Goal: Transaction & Acquisition: Book appointment/travel/reservation

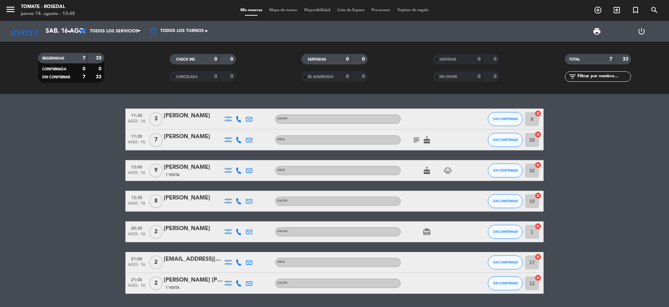
click at [417, 141] on icon "subject" at bounding box center [416, 140] width 8 height 8
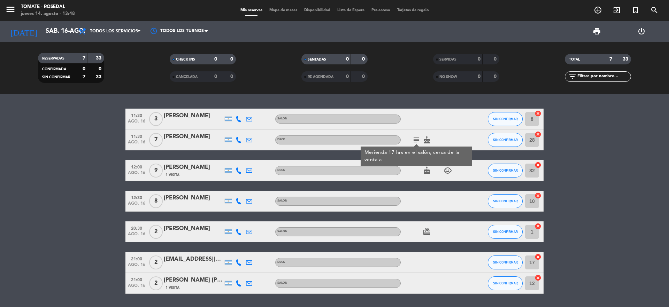
click at [177, 136] on div "[PERSON_NAME]" at bounding box center [193, 136] width 59 height 9
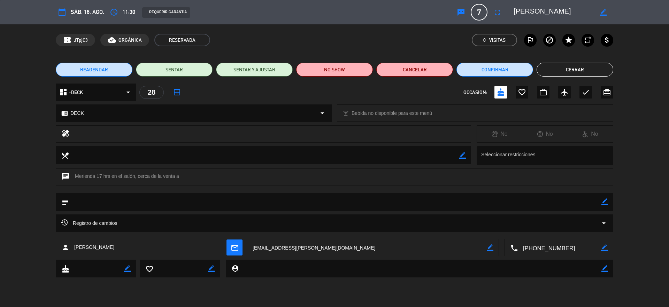
click at [516, 11] on textarea at bounding box center [554, 12] width 80 height 13
click at [602, 16] on div "border_color" at bounding box center [604, 12] width 20 height 13
click at [604, 13] on icon "border_color" at bounding box center [603, 12] width 7 height 7
type textarea "17 hs Mara moreno"
click at [603, 14] on icon at bounding box center [603, 12] width 7 height 7
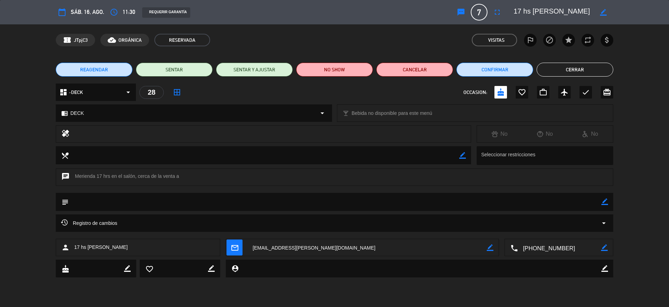
click at [577, 68] on button "Cerrar" at bounding box center [575, 70] width 77 height 14
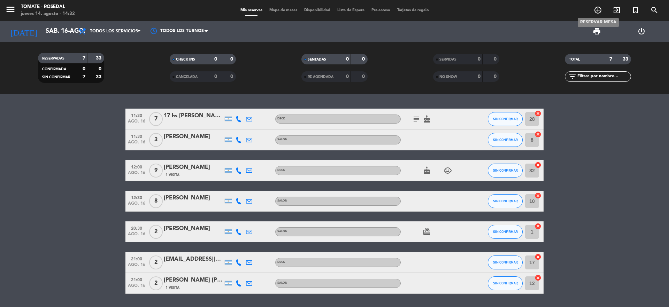
click at [603, 9] on span "add_circle_outline" at bounding box center [598, 10] width 19 height 12
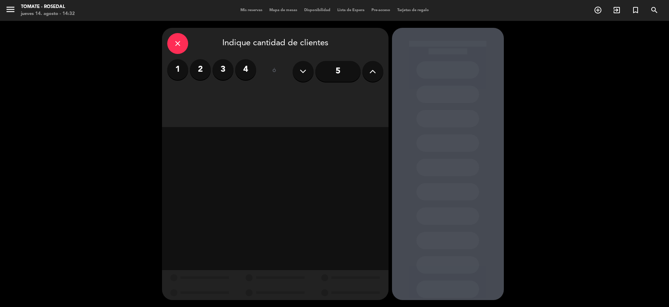
click at [367, 73] on button at bounding box center [373, 71] width 21 height 21
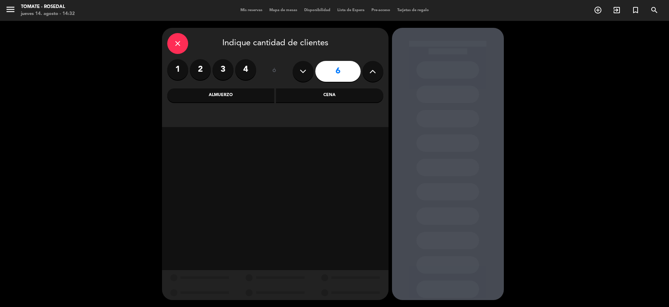
click at [374, 70] on icon at bounding box center [372, 71] width 7 height 10
type input "7"
click at [257, 97] on div "Almuerzo" at bounding box center [220, 96] width 107 height 14
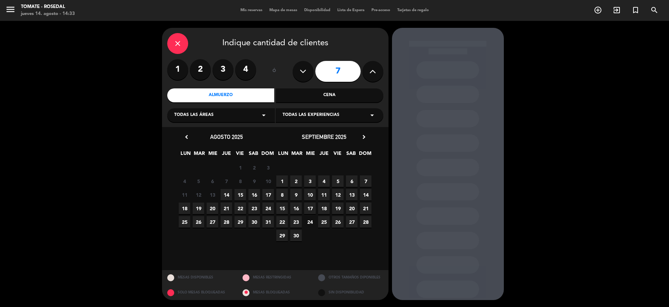
click at [237, 121] on div "Todas las áreas arrow_drop_down" at bounding box center [221, 115] width 108 height 14
click at [178, 131] on div "-DECK" at bounding box center [221, 132] width 94 height 7
click at [237, 196] on span "15" at bounding box center [241, 195] width 12 height 12
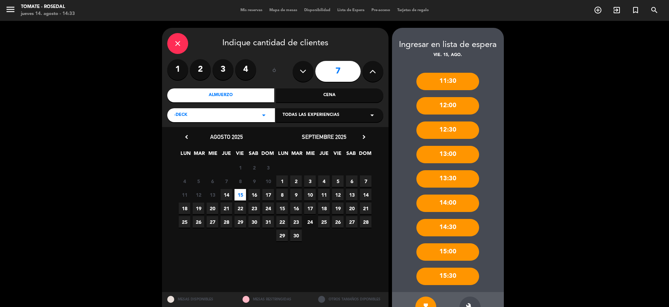
click at [444, 159] on div "13:00" at bounding box center [448, 154] width 63 height 17
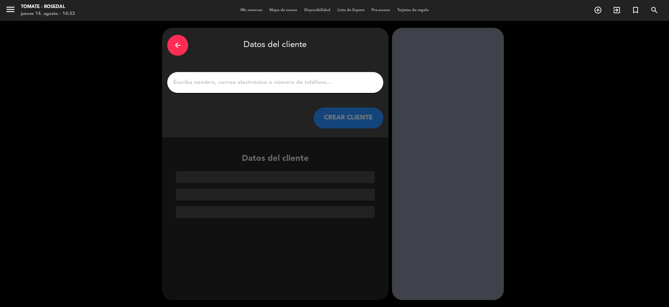
click at [230, 83] on input "1" at bounding box center [276, 83] width 206 height 10
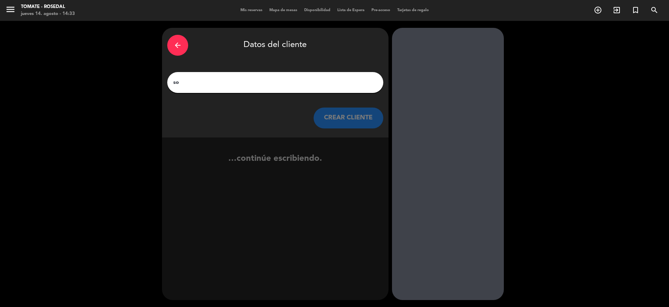
type input "s"
type input "[PERSON_NAME]"
click at [353, 117] on button "CREAR CLIENTE" at bounding box center [349, 118] width 70 height 21
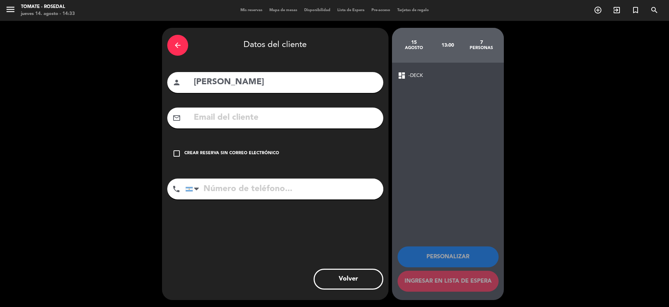
click at [180, 154] on icon "check_box_outline_blank" at bounding box center [177, 154] width 8 height 8
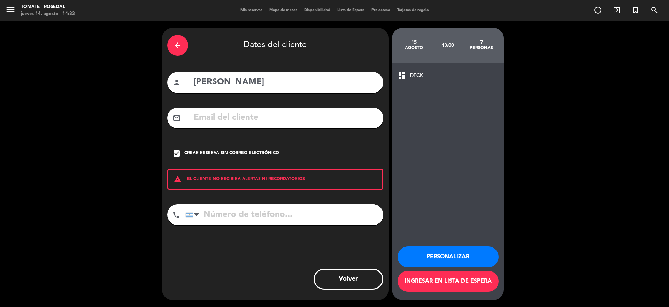
click at [251, 224] on input "tel" at bounding box center [284, 215] width 198 height 21
click at [428, 257] on button "Personalizar" at bounding box center [448, 257] width 101 height 21
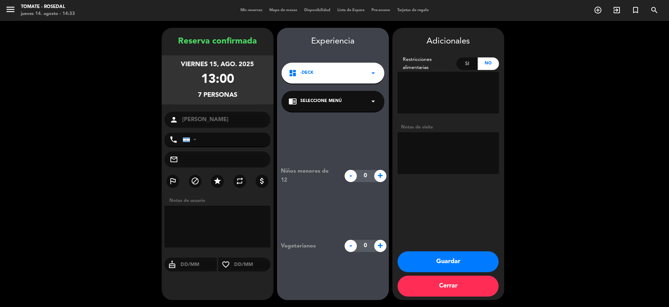
click at [438, 261] on button "Guardar" at bounding box center [448, 262] width 101 height 21
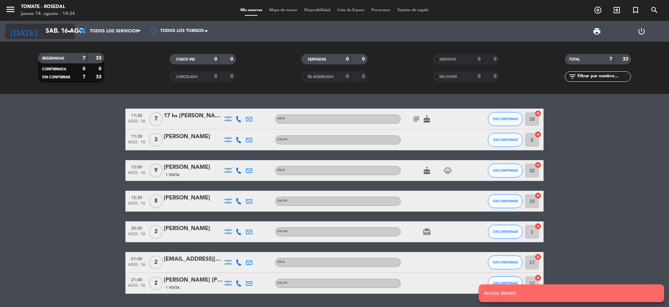
click at [61, 32] on input "sáb. 16 ago." at bounding box center [82, 31] width 81 height 14
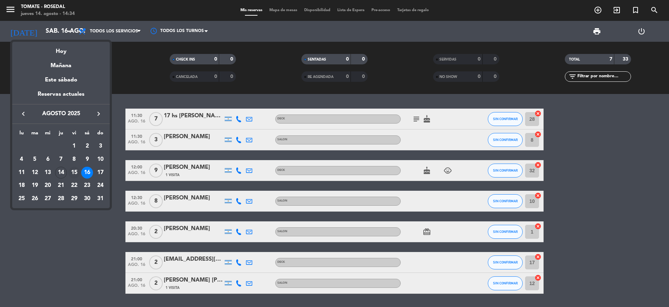
click at [74, 172] on div "15" at bounding box center [74, 173] width 12 height 12
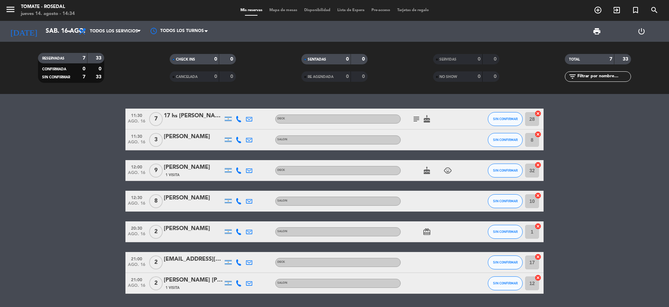
type input "vie. 15 ago."
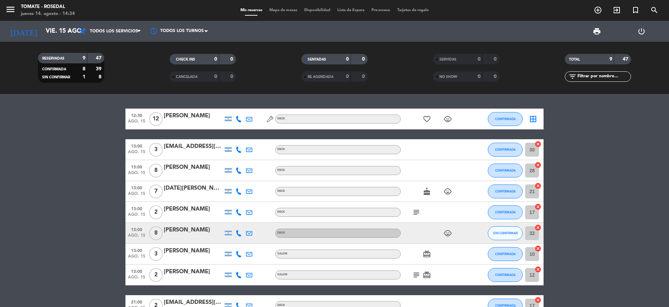
click at [268, 119] on icon at bounding box center [270, 119] width 6 height 6
click at [277, 109] on div "RESERVA FORZADA" at bounding box center [271, 107] width 56 height 12
click at [599, 7] on icon "add_circle_outline" at bounding box center [598, 10] width 8 height 8
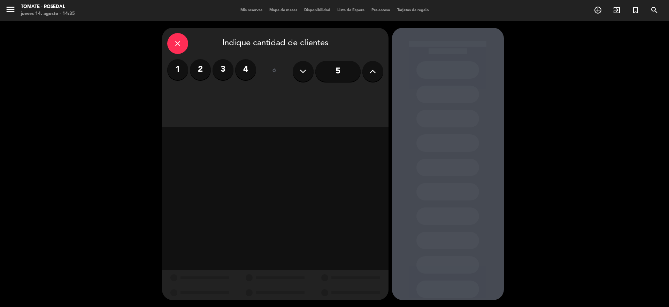
click at [371, 74] on icon at bounding box center [372, 71] width 7 height 10
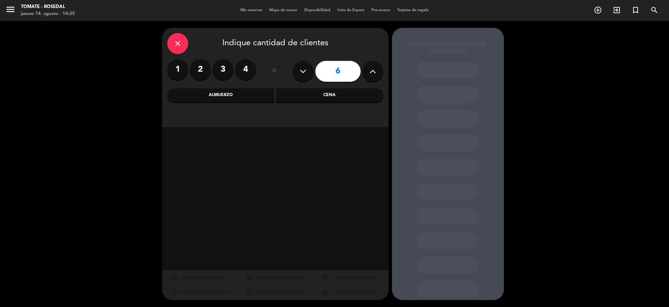
click at [371, 74] on icon at bounding box center [372, 71] width 7 height 10
type input "7"
click at [247, 93] on div "Almuerzo" at bounding box center [220, 96] width 107 height 14
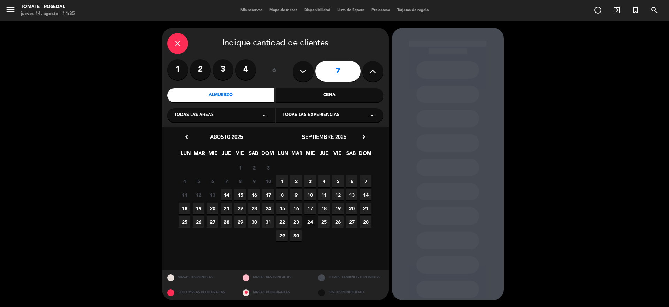
click at [246, 195] on div "11 12 13 14 15 16 17" at bounding box center [227, 195] width 98 height 14
click at [245, 196] on span "15" at bounding box center [241, 195] width 12 height 12
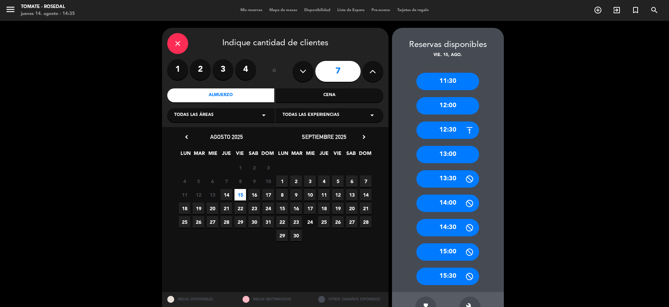
click at [475, 156] on div "13:00" at bounding box center [448, 154] width 63 height 17
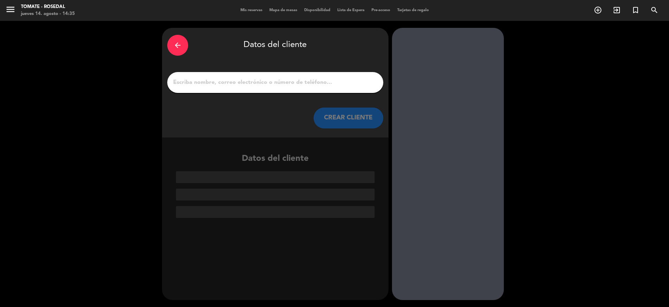
click at [281, 80] on input "1" at bounding box center [276, 83] width 206 height 10
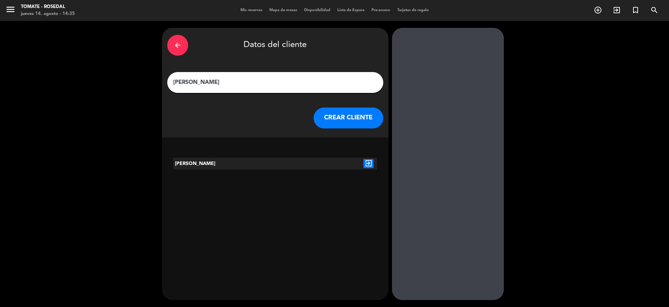
type input "[PERSON_NAME]"
click at [274, 163] on div at bounding box center [275, 164] width 34 height 12
click at [371, 163] on icon "exit_to_app" at bounding box center [369, 163] width 10 height 9
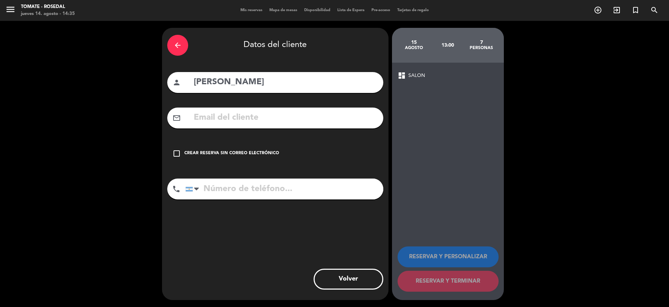
click at [180, 153] on icon "check_box_outline_blank" at bounding box center [177, 154] width 8 height 8
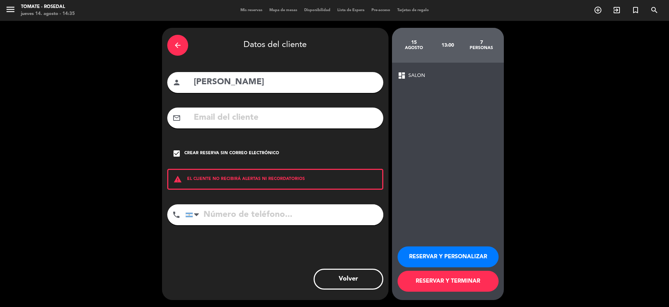
click at [455, 257] on button "RESERVAR Y PERSONALIZAR" at bounding box center [448, 257] width 101 height 21
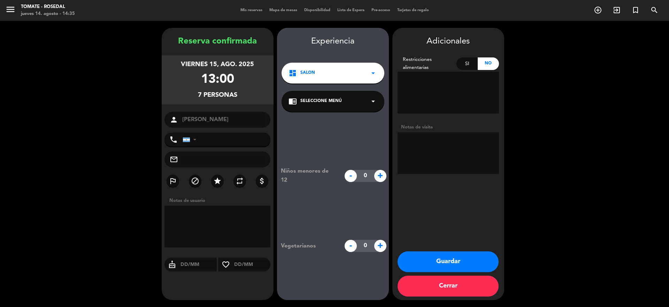
click at [463, 262] on button "Guardar" at bounding box center [448, 262] width 101 height 21
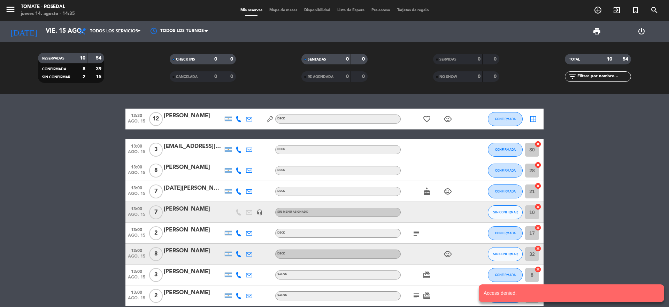
click at [482, 207] on div "13:00 ago. 15 7 [PERSON_NAME] headset_mic Sin menú asignado SIN CONFIRMAR 10 ca…" at bounding box center [334, 212] width 418 height 21
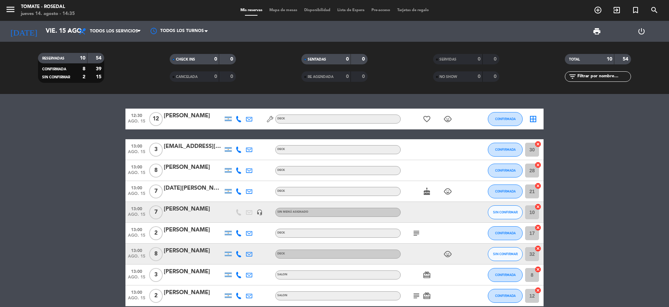
click at [170, 207] on div "[PERSON_NAME]" at bounding box center [193, 209] width 59 height 9
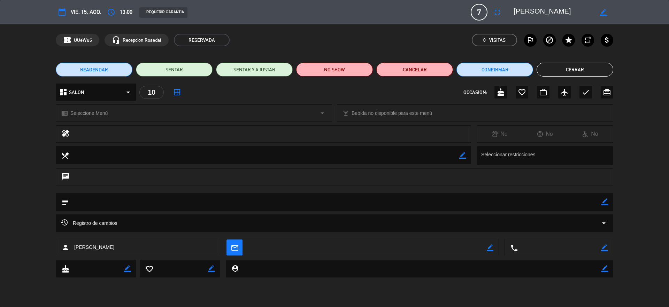
click at [132, 93] on icon "arrow_drop_down" at bounding box center [128, 92] width 8 height 8
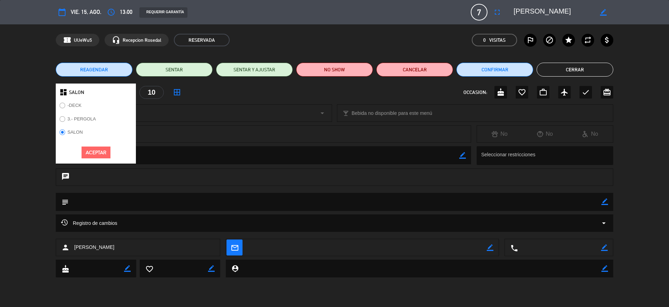
click at [70, 105] on label "-DECK" at bounding box center [75, 105] width 14 height 5
click at [106, 153] on button "Aceptar" at bounding box center [96, 153] width 29 height 12
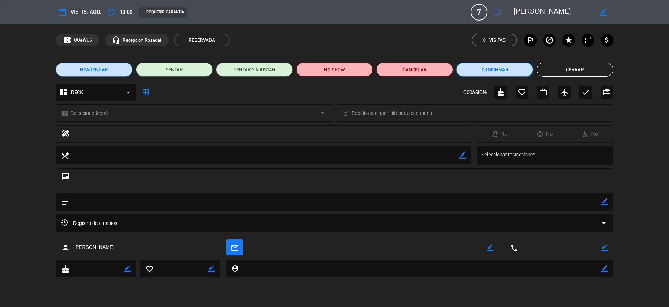
click at [498, 72] on button "Confirmar" at bounding box center [495, 70] width 77 height 14
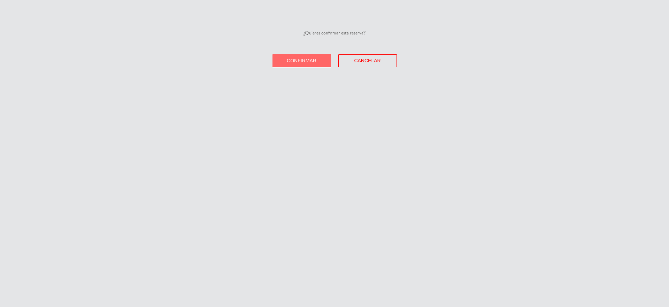
click at [321, 60] on button "Confirmar" at bounding box center [302, 60] width 59 height 13
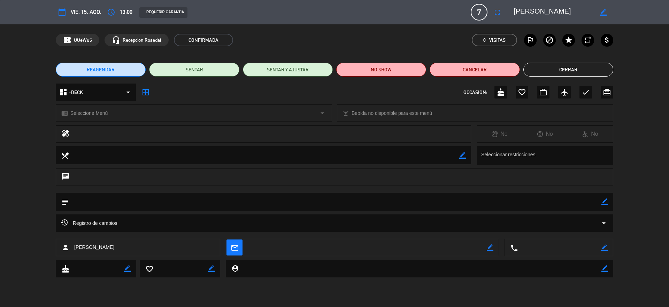
click at [96, 13] on span "vie. 15, ago." at bounding box center [86, 11] width 31 height 9
